Goal: Information Seeking & Learning: Learn about a topic

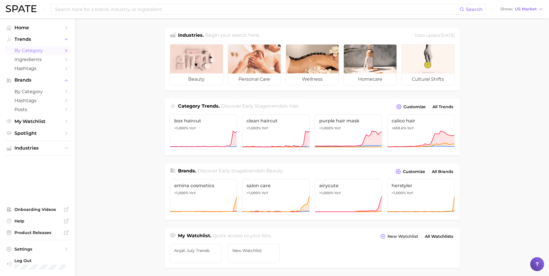
click at [48, 50] on span "by Category" at bounding box center [37, 50] width 46 height 5
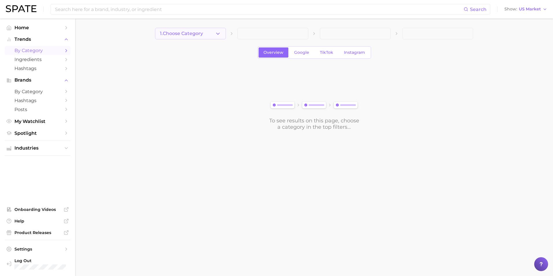
click at [198, 32] on span "1. Choose Category" at bounding box center [181, 33] width 43 height 5
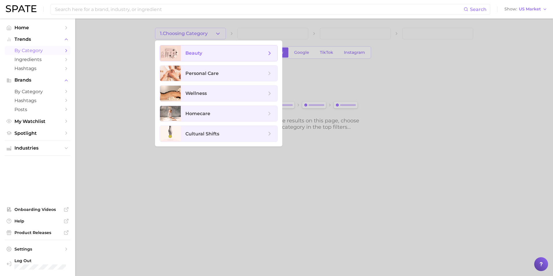
click at [188, 50] on span "beauty" at bounding box center [225, 53] width 81 height 6
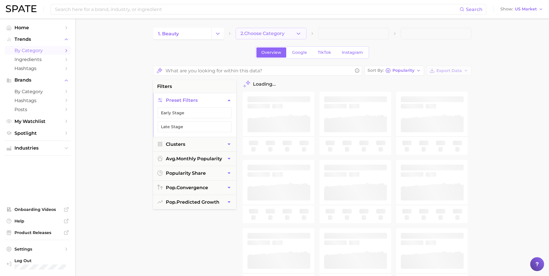
click at [270, 32] on span "2. Choose Category" at bounding box center [262, 33] width 44 height 5
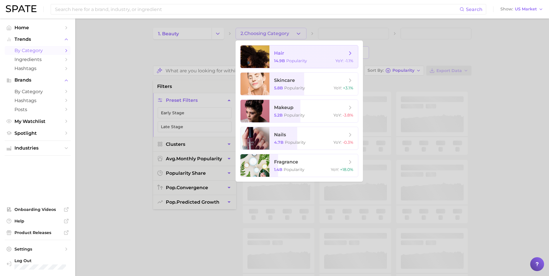
click at [272, 58] on span "hair 14.9b Popularity YoY : -1.1%" at bounding box center [313, 56] width 89 height 23
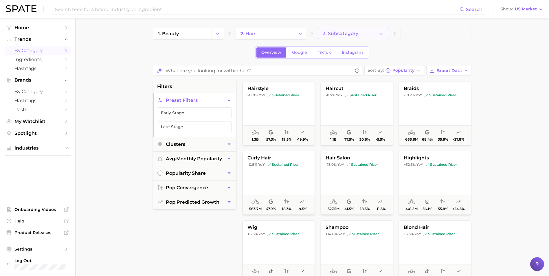
click at [339, 34] on span "3. Subcategory" at bounding box center [340, 33] width 35 height 5
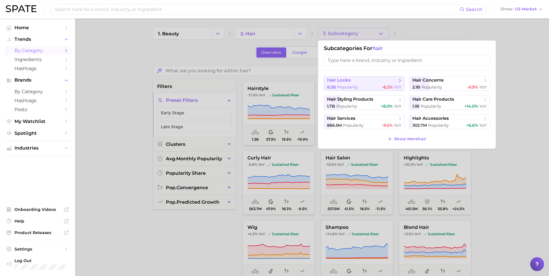
click at [354, 80] on span "hair looks" at bounding box center [362, 81] width 70 height 6
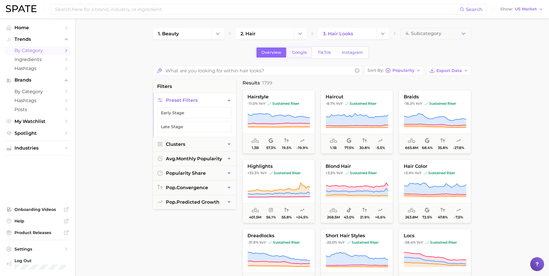
click at [300, 54] on span "Google" at bounding box center [299, 52] width 15 height 5
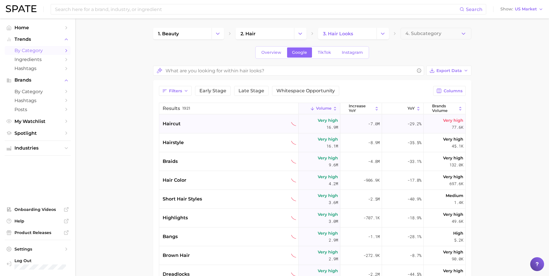
click at [202, 123] on div "haircut" at bounding box center [230, 123] width 134 height 7
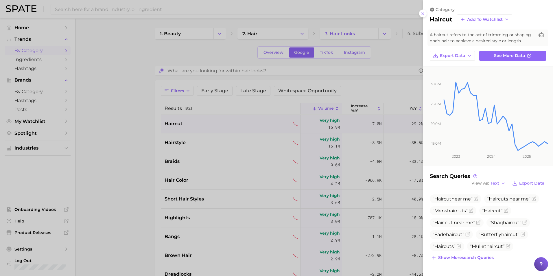
click at [328, 57] on div at bounding box center [276, 138] width 553 height 276
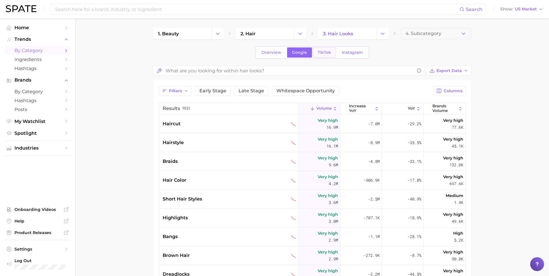
click at [323, 54] on span "TikTok" at bounding box center [324, 52] width 13 height 5
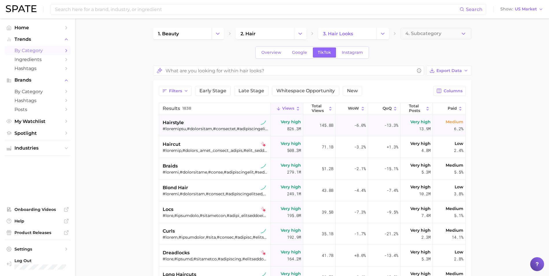
click at [230, 128] on div at bounding box center [216, 128] width 106 height 5
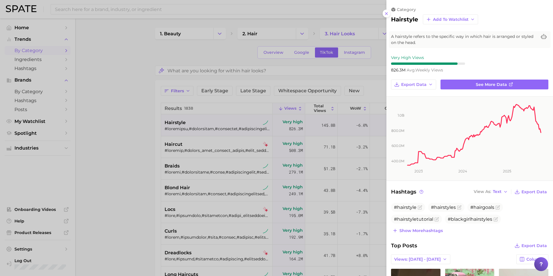
click at [368, 60] on div at bounding box center [276, 138] width 553 height 276
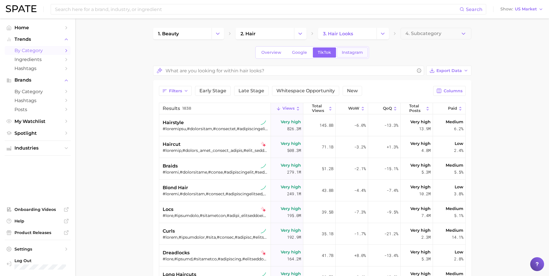
click at [353, 57] on link "Instagram" at bounding box center [352, 52] width 31 height 10
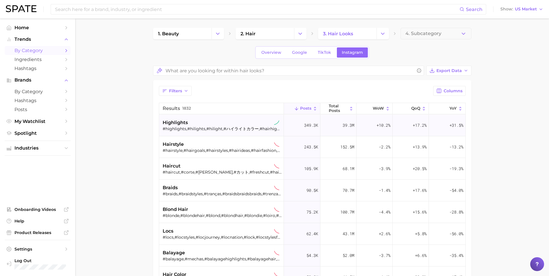
click at [200, 122] on div "highlights" at bounding box center [222, 122] width 119 height 7
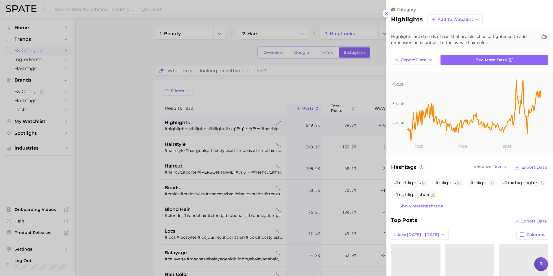
click at [332, 55] on div at bounding box center [276, 138] width 553 height 276
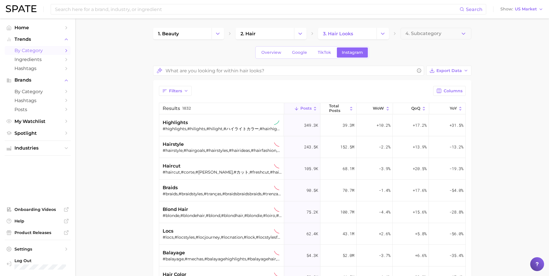
click at [332, 55] on link "TikTok" at bounding box center [324, 52] width 23 height 10
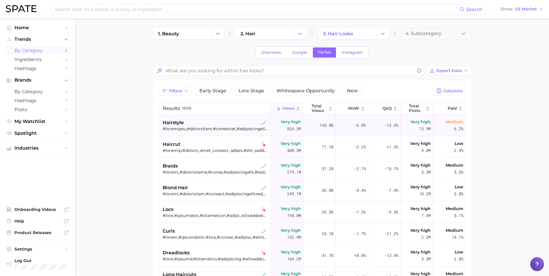
click at [185, 121] on div "hairstyle" at bounding box center [216, 122] width 106 height 7
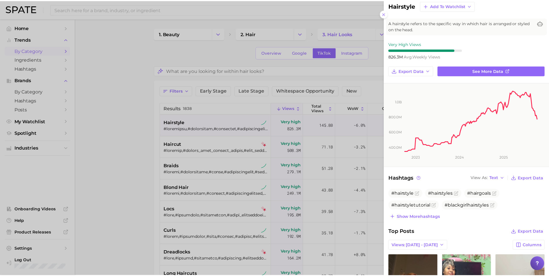
scroll to position [11, 0]
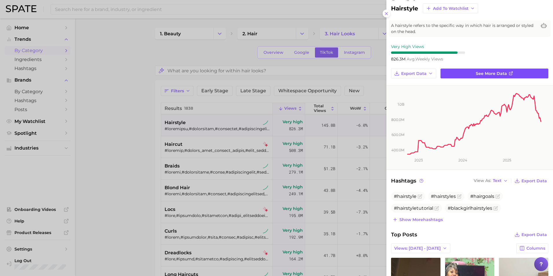
click at [458, 74] on link "See more data" at bounding box center [494, 74] width 108 height 10
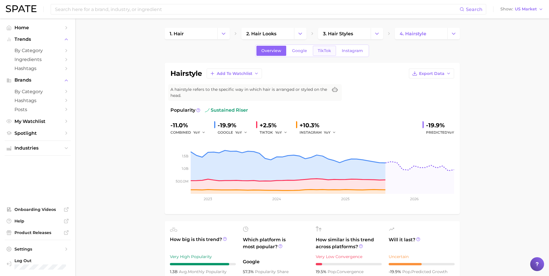
click at [321, 55] on link "TikTok" at bounding box center [324, 51] width 23 height 10
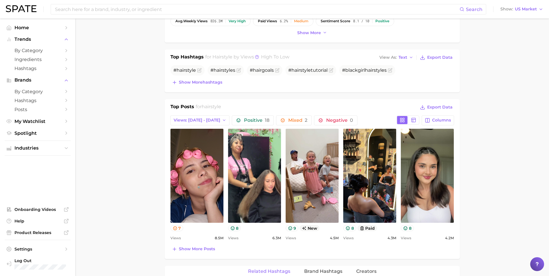
scroll to position [202, 0]
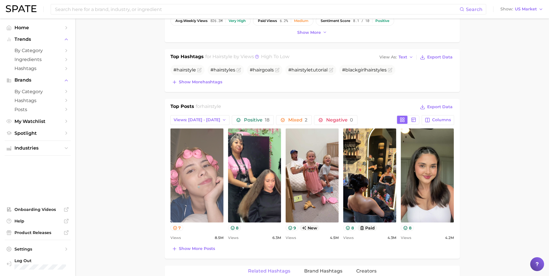
click at [185, 175] on link "view post on TikTok" at bounding box center [196, 175] width 53 height 94
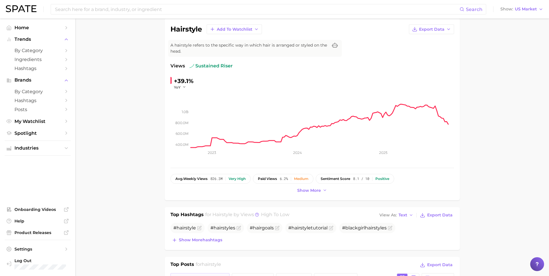
scroll to position [0, 0]
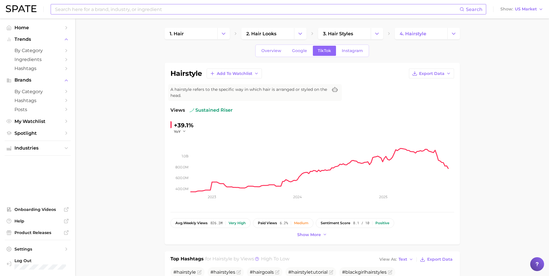
click at [160, 9] on input at bounding box center [256, 9] width 405 height 10
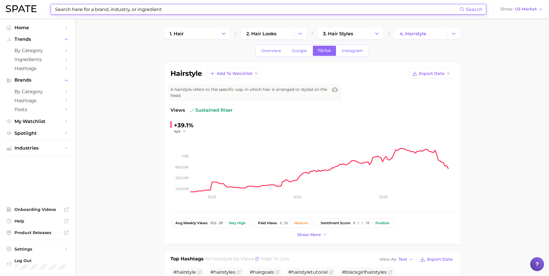
click at [217, 7] on input at bounding box center [256, 9] width 405 height 10
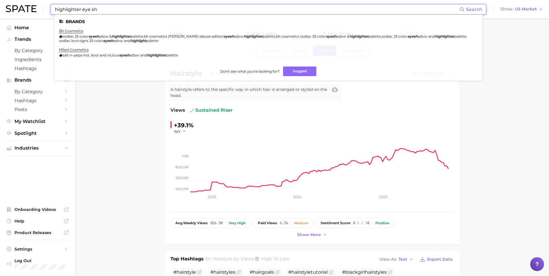
type input "highlighter eye sh"
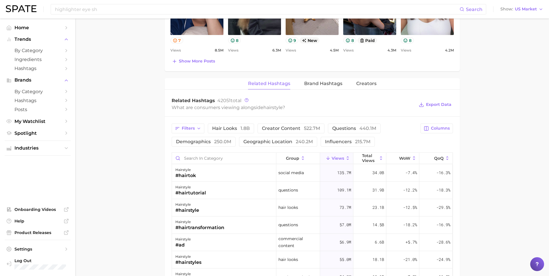
scroll to position [390, 0]
click at [222, 105] on div "What are consumers viewing alongside hairstyle ?" at bounding box center [293, 107] width 243 height 8
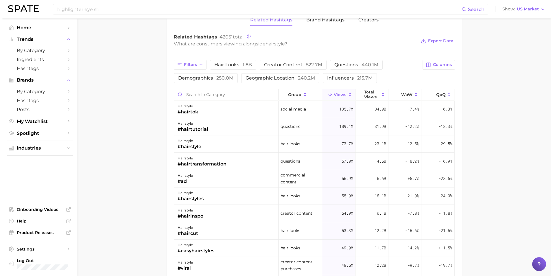
scroll to position [454, 0]
click at [365, 110] on div "34.0b" at bounding box center [369, 108] width 33 height 17
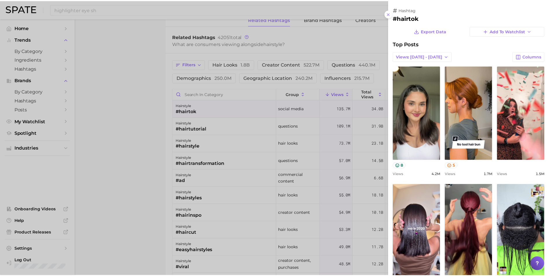
scroll to position [0, 0]
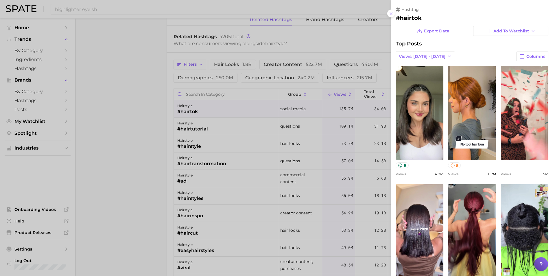
click at [368, 42] on div at bounding box center [276, 138] width 553 height 276
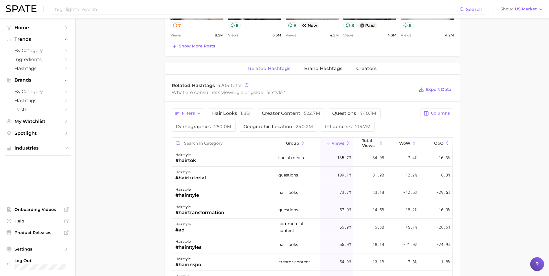
scroll to position [405, 0]
click at [431, 113] on span "Columns" at bounding box center [440, 112] width 19 height 5
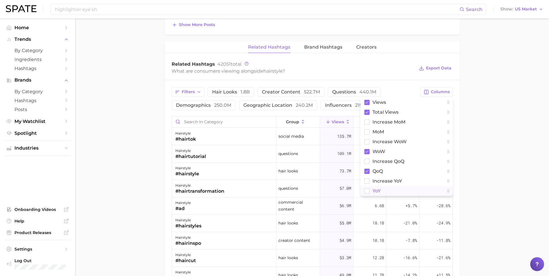
scroll to position [426, 0]
click at [375, 190] on span "YoY" at bounding box center [376, 190] width 8 height 5
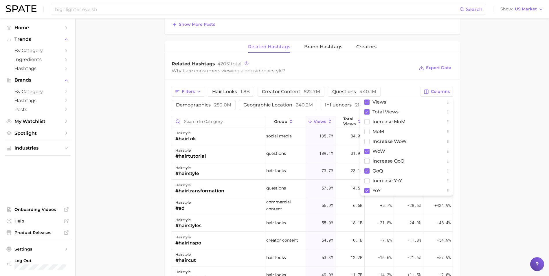
click at [490, 172] on main "1. hair 2. hair looks 3. hair styles 4. hairstyle Overview Google TikTok Instag…" at bounding box center [311, 9] width 473 height 835
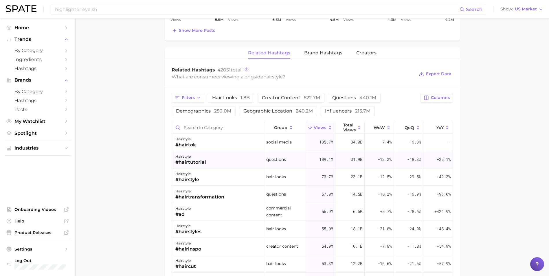
scroll to position [421, 0]
click at [317, 128] on span "Views" at bounding box center [320, 127] width 12 height 5
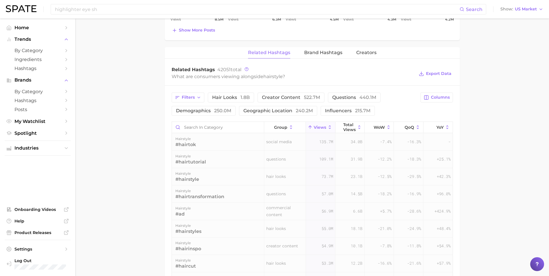
click at [317, 128] on span "Views" at bounding box center [320, 127] width 12 height 5
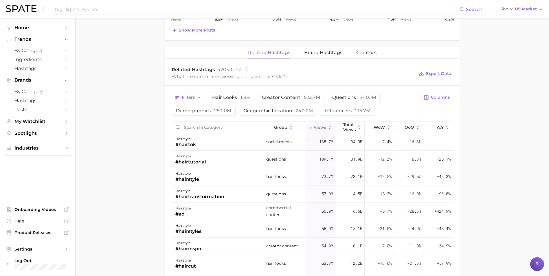
click at [246, 68] on icon at bounding box center [246, 69] width 4 height 4
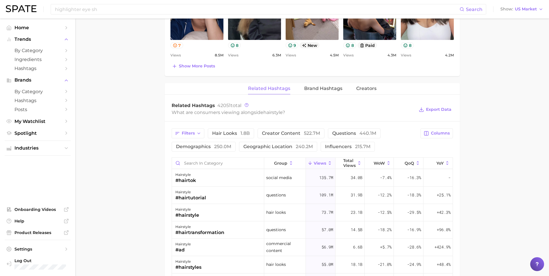
scroll to position [385, 0]
click at [440, 134] on span "Columns" at bounding box center [440, 132] width 19 height 5
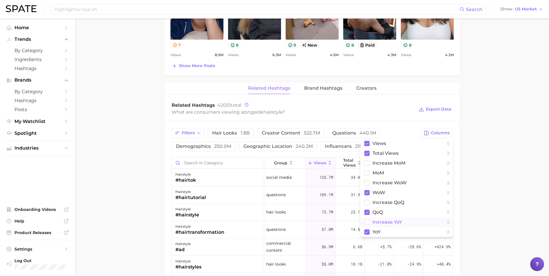
click at [369, 222] on rect at bounding box center [366, 222] width 5 height 5
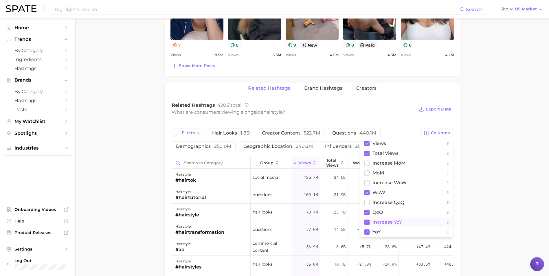
click at [481, 203] on main "1. hair 2. hair looks 3. hair styles 4. hairstyle Overview Google TikTok Instag…" at bounding box center [311, 51] width 473 height 835
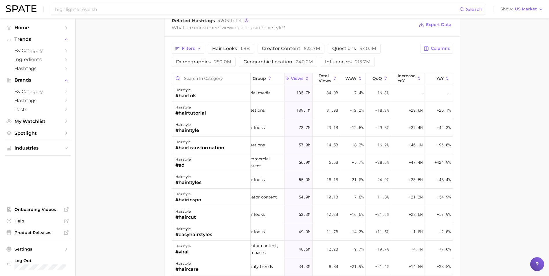
scroll to position [470, 0]
click at [62, 135] on link "Spotlight" at bounding box center [38, 133] width 66 height 9
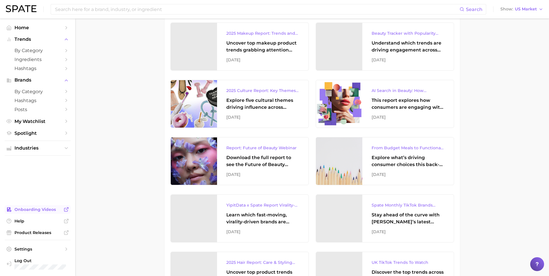
scroll to position [105, 0]
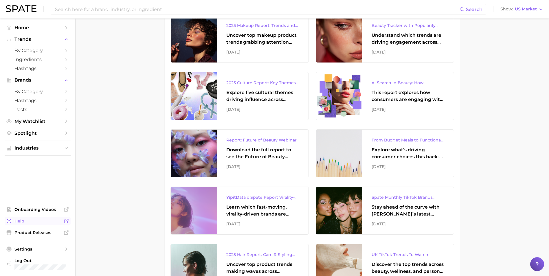
click at [63, 222] on link "Help" at bounding box center [38, 221] width 66 height 9
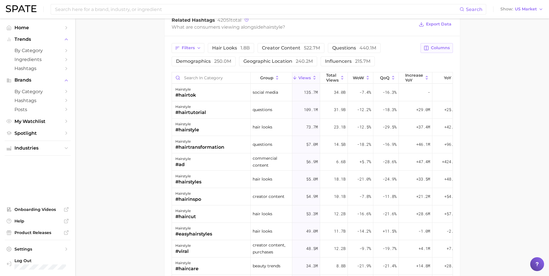
click at [431, 48] on span "Columns" at bounding box center [440, 47] width 19 height 5
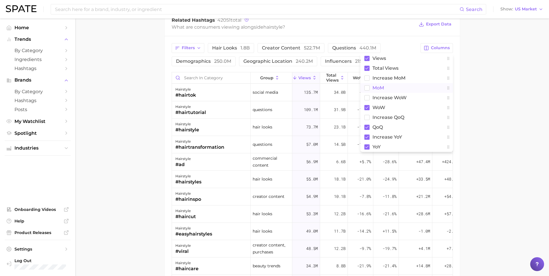
click at [384, 89] on button "MoM" at bounding box center [406, 88] width 93 height 10
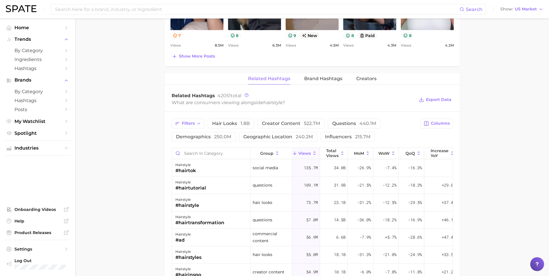
scroll to position [435, 0]
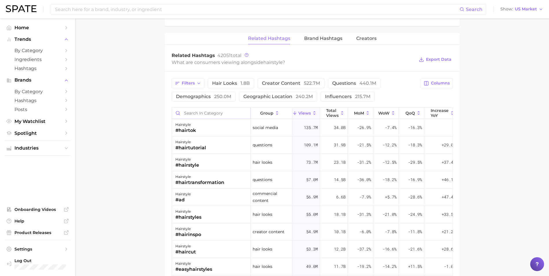
click at [233, 113] on input "Search in category" at bounding box center [211, 113] width 78 height 11
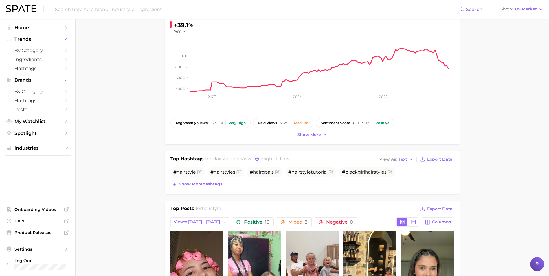
scroll to position [71, 0]
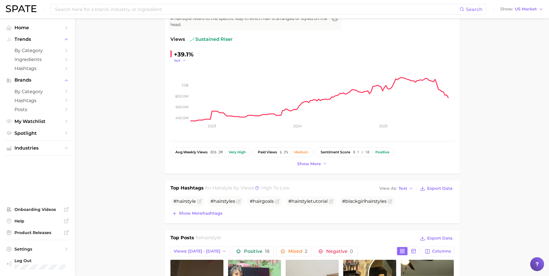
click at [183, 60] on polyline "button" at bounding box center [184, 60] width 2 height 1
click at [187, 69] on button "YoY" at bounding box center [206, 69] width 64 height 10
click at [182, 61] on icon "button" at bounding box center [184, 60] width 4 height 4
click at [193, 98] on button "WoW" at bounding box center [206, 100] width 64 height 10
click at [187, 60] on icon "button" at bounding box center [188, 60] width 4 height 4
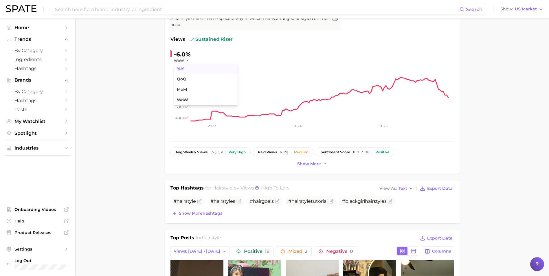
click at [183, 66] on span "YoY" at bounding box center [180, 68] width 7 height 5
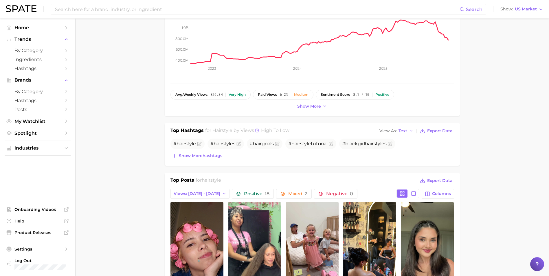
scroll to position [0, 0]
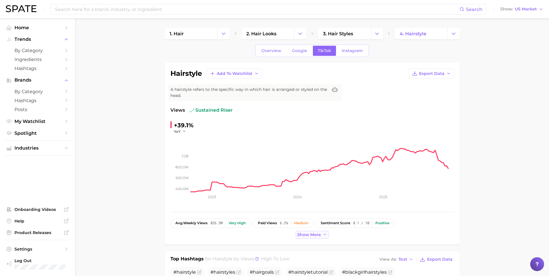
click at [312, 235] on span "Show more" at bounding box center [309, 234] width 24 height 5
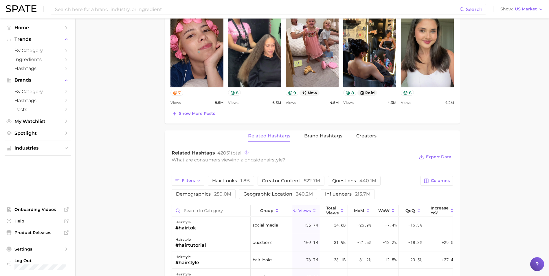
scroll to position [351, 0]
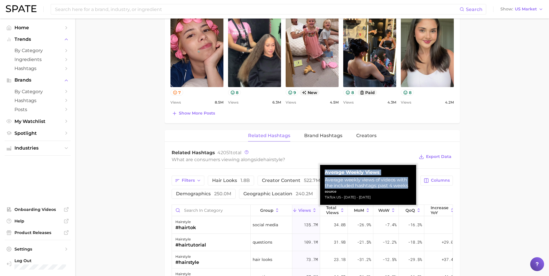
drag, startPoint x: 324, startPoint y: 172, endPoint x: 410, endPoint y: 186, distance: 87.4
click at [410, 186] on div "Average Weekly Views Average weekly views of videos with the included hashtags:…" at bounding box center [368, 185] width 96 height 40
copy div "Average Weekly Views Average weekly views of videos with the included hashtags:…"
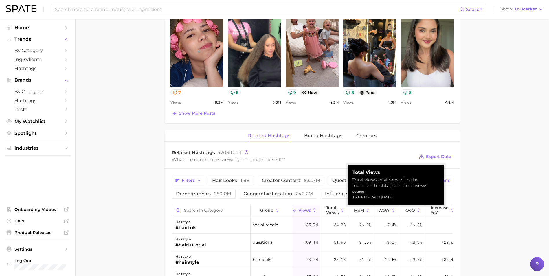
drag, startPoint x: 351, startPoint y: 172, endPoint x: 414, endPoint y: 196, distance: 66.9
click at [414, 196] on div "Total Views Total views of videos with the included hashtags: all time views so…" at bounding box center [396, 185] width 96 height 40
copy div "Total Views Total views of videos with the included hashtags: all time views so…"
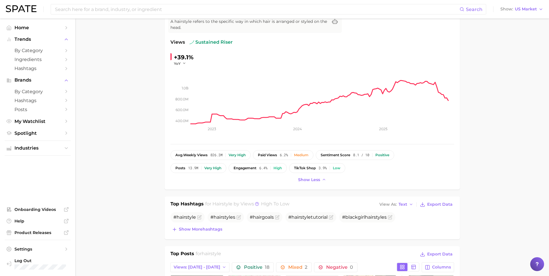
scroll to position [0, 0]
